Goal: Task Accomplishment & Management: Complete application form

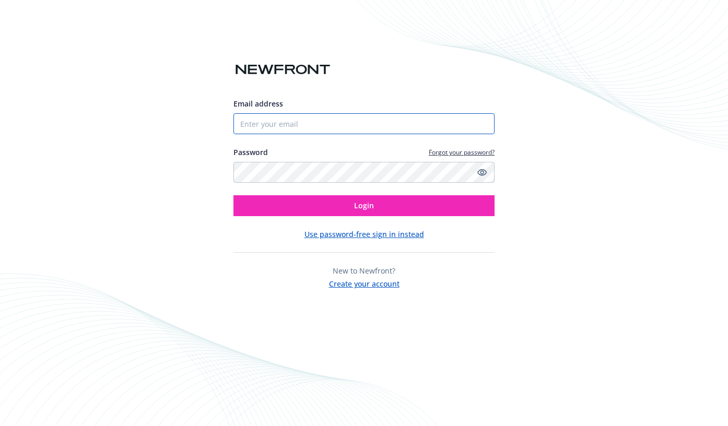
type input "[EMAIL_ADDRESS][DOMAIN_NAME]"
click at [351, 129] on input "[EMAIL_ADDRESS][DOMAIN_NAME]" at bounding box center [363, 123] width 261 height 21
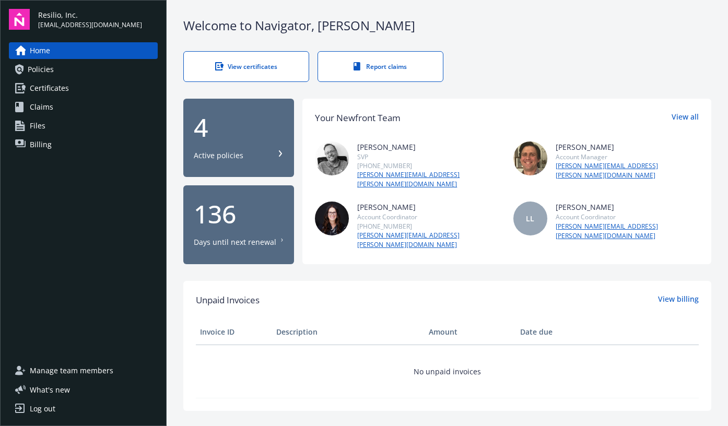
click at [249, 68] on div "View certificates" at bounding box center [246, 66] width 83 height 9
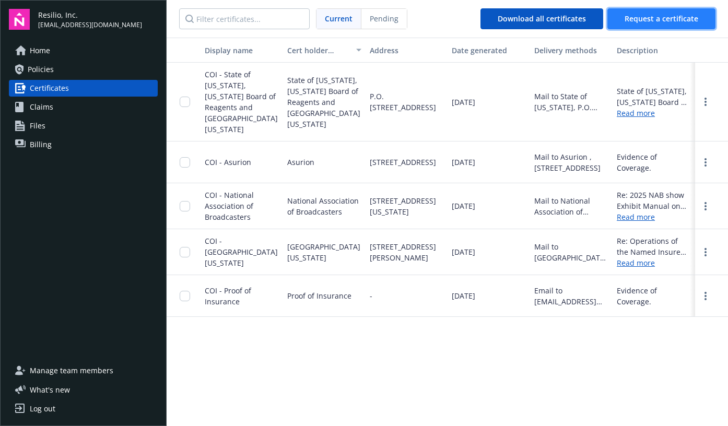
click at [638, 17] on span "Request a certificate" at bounding box center [662, 19] width 74 height 10
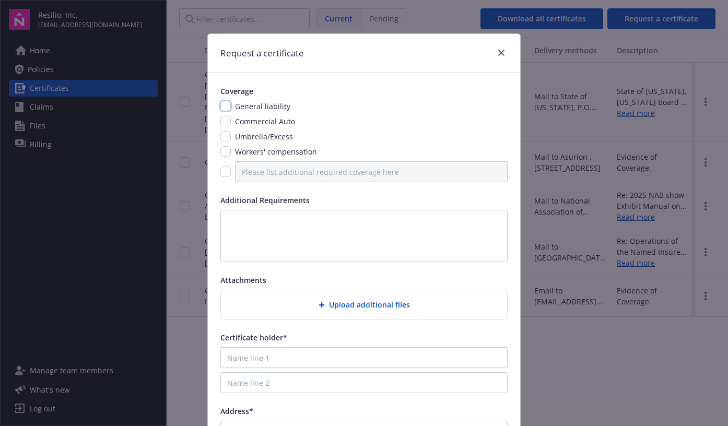
click at [225, 104] on input "checkbox" at bounding box center [225, 106] width 10 height 10
checkbox input "true"
click at [500, 48] on link "close" at bounding box center [501, 52] width 13 height 13
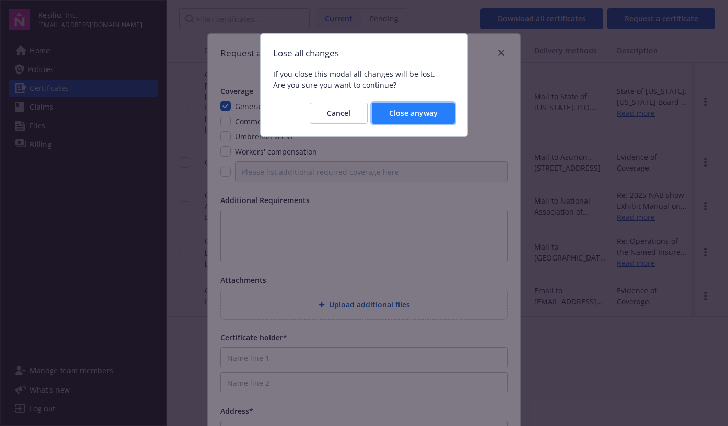
click at [414, 112] on span "Close anyway" at bounding box center [413, 113] width 49 height 10
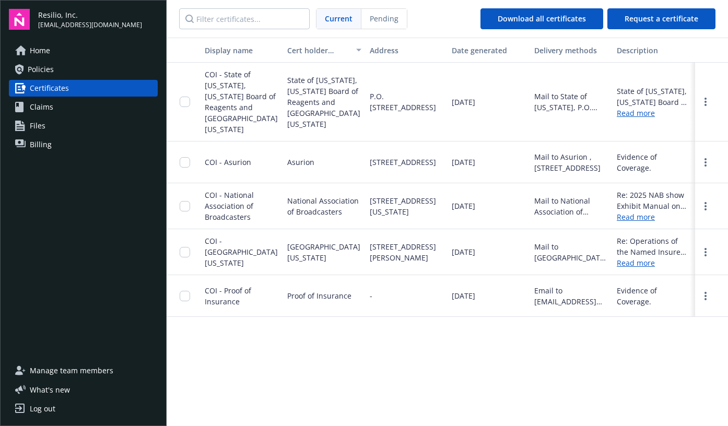
click at [239, 241] on span "COI - University of Southern California" at bounding box center [241, 252] width 73 height 32
click at [706, 246] on link "more" at bounding box center [705, 252] width 13 height 13
click at [680, 268] on link "Download" at bounding box center [677, 273] width 68 height 21
click at [650, 17] on span "Request a certificate" at bounding box center [662, 19] width 74 height 10
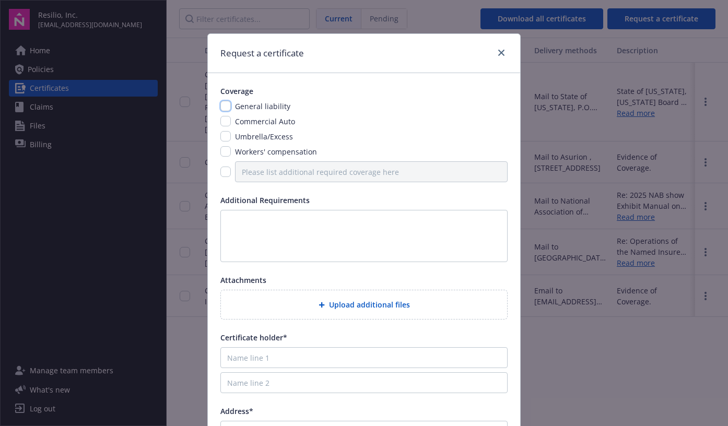
click at [223, 102] on input "checkbox" at bounding box center [225, 106] width 10 height 10
checkbox input "true"
click at [228, 172] on input "checkbox" at bounding box center [225, 172] width 10 height 10
checkbox input "false"
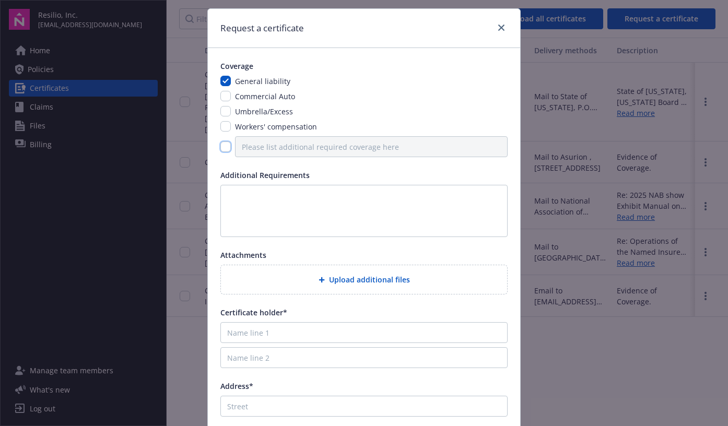
scroll to position [26, 0]
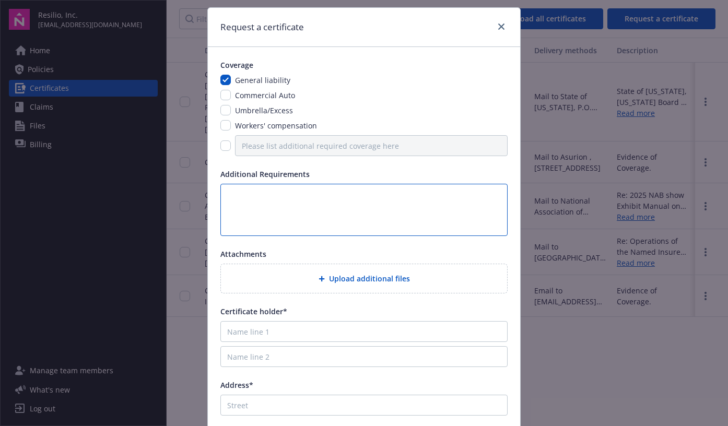
click at [301, 208] on textarea at bounding box center [363, 210] width 287 height 52
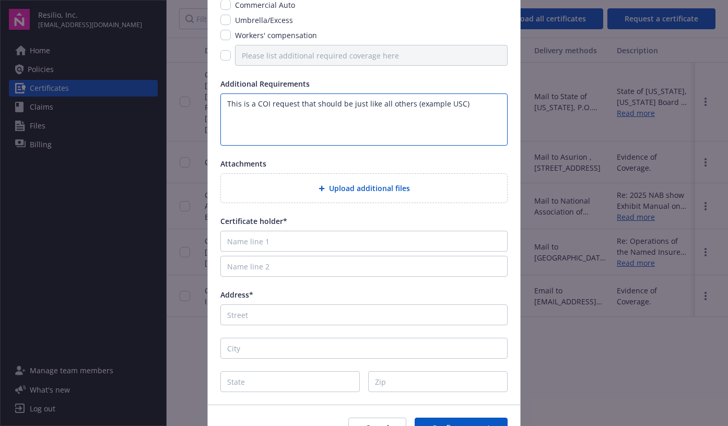
scroll to position [136, 0]
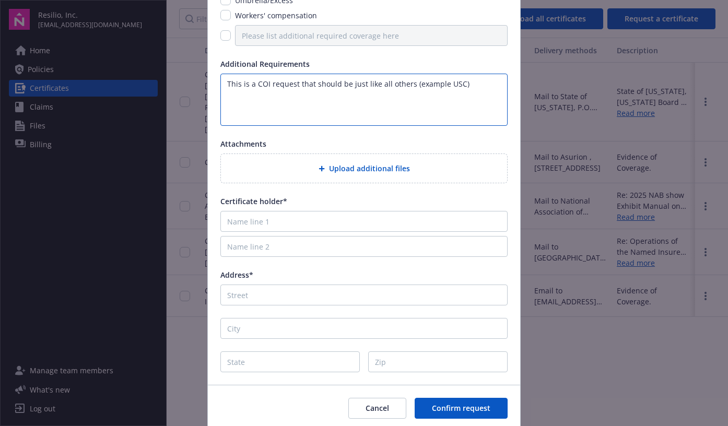
type textarea "This is a COI request that should be just like all others (example USC)"
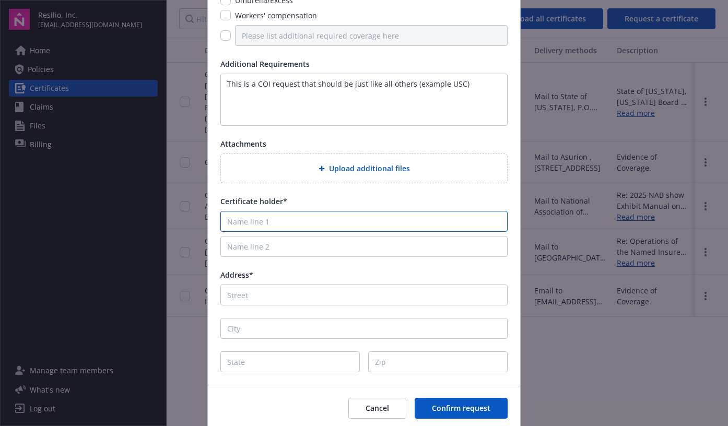
click at [263, 226] on input "Name line 1" at bounding box center [363, 221] width 287 height 21
paste input "Moreno Valley Unified School District"
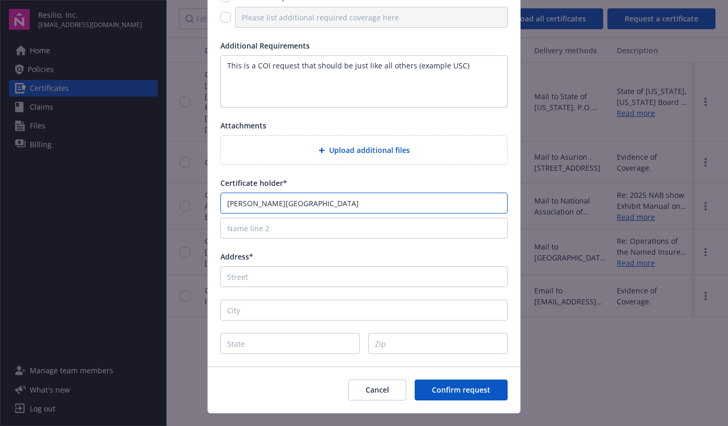
scroll to position [175, 0]
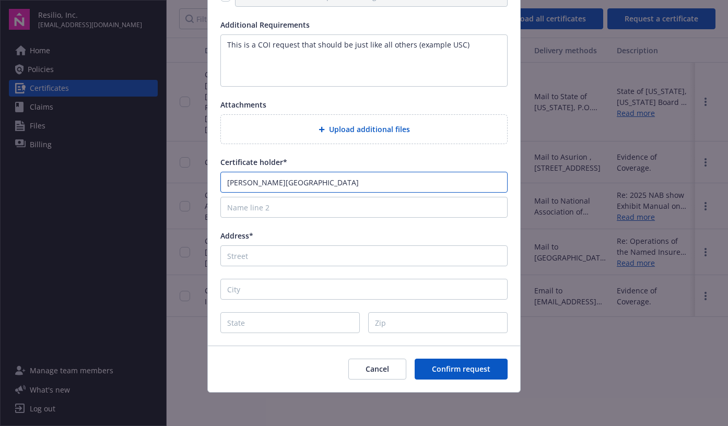
type input "Moreno Valley Unified School District"
click at [288, 229] on div "Coverage General liability Commercial Auto Umbrella/Excess Workers' compensatio…" at bounding box center [364, 122] width 312 height 448
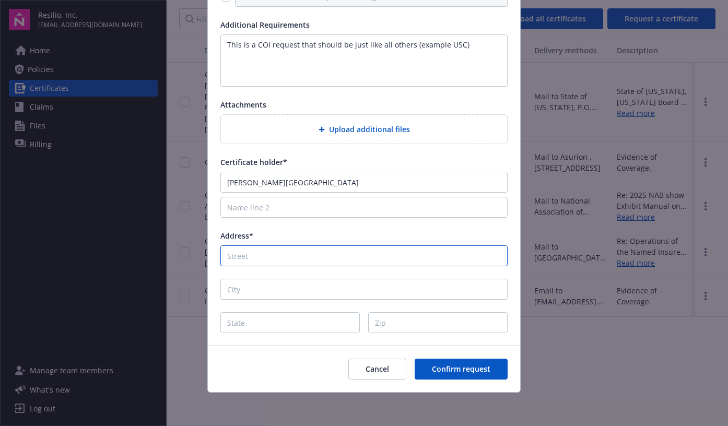
click at [238, 254] on input "Address*" at bounding box center [363, 255] width 287 height 21
paste input "25634 Alessandro Blvd"
type input "25634 Alessandro Blvd"
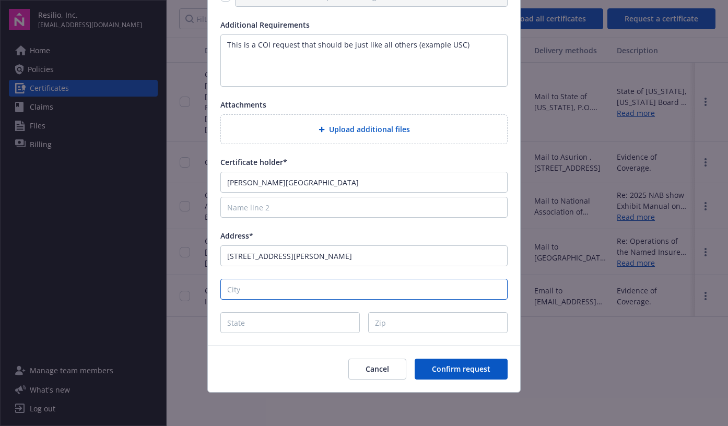
click at [395, 289] on input "City" at bounding box center [363, 289] width 287 height 21
paste input "Moreno Valley CA 92553"
drag, startPoint x: 317, startPoint y: 286, endPoint x: 288, endPoint y: 286, distance: 29.2
click at [288, 286] on input "Moreno Valley CA 92553" at bounding box center [363, 289] width 287 height 21
type input "Moreno Valley"
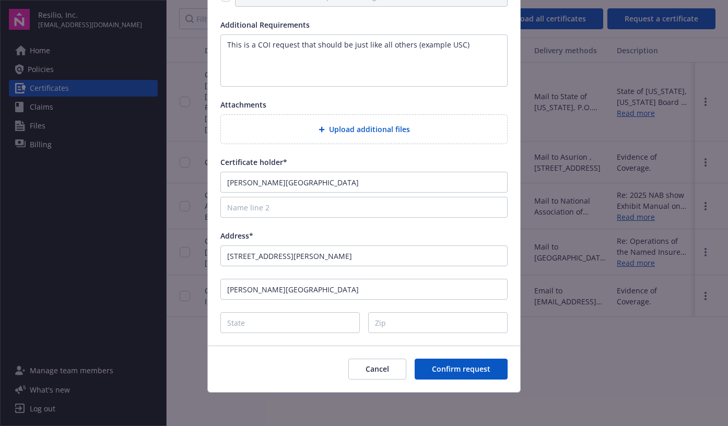
click at [387, 231] on div "Address*" at bounding box center [363, 235] width 287 height 11
click at [291, 321] on input "State" at bounding box center [289, 322] width 139 height 21
type input "CA"
click at [387, 315] on input "Zip" at bounding box center [437, 322] width 139 height 21
paste input "92553"
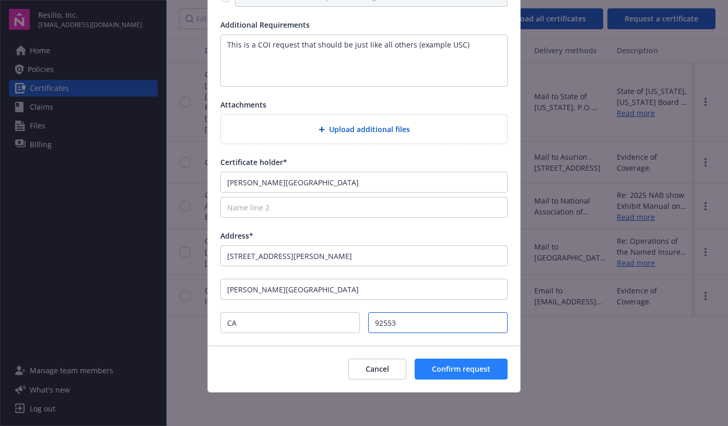
type input "92553"
click at [487, 373] on span "Confirm request" at bounding box center [461, 369] width 58 height 10
